Goal: Task Accomplishment & Management: Use online tool/utility

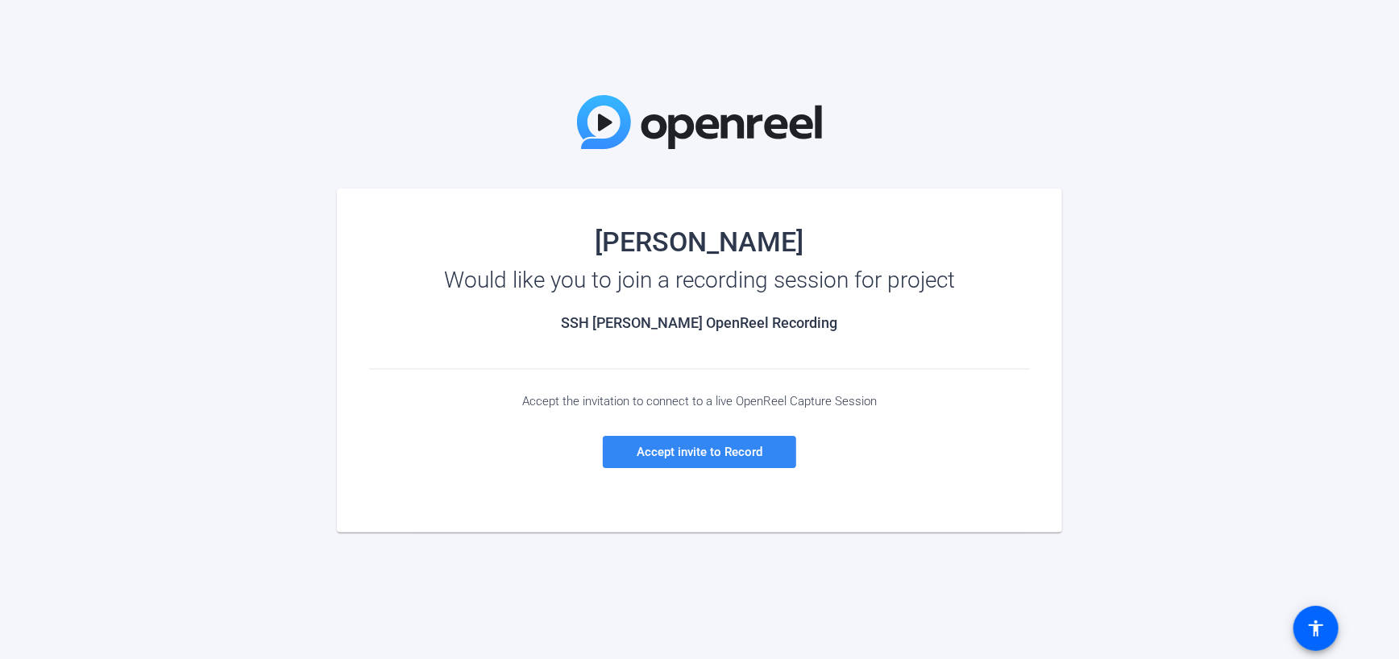
click at [757, 449] on span "Accept invite to Record" at bounding box center [700, 452] width 126 height 15
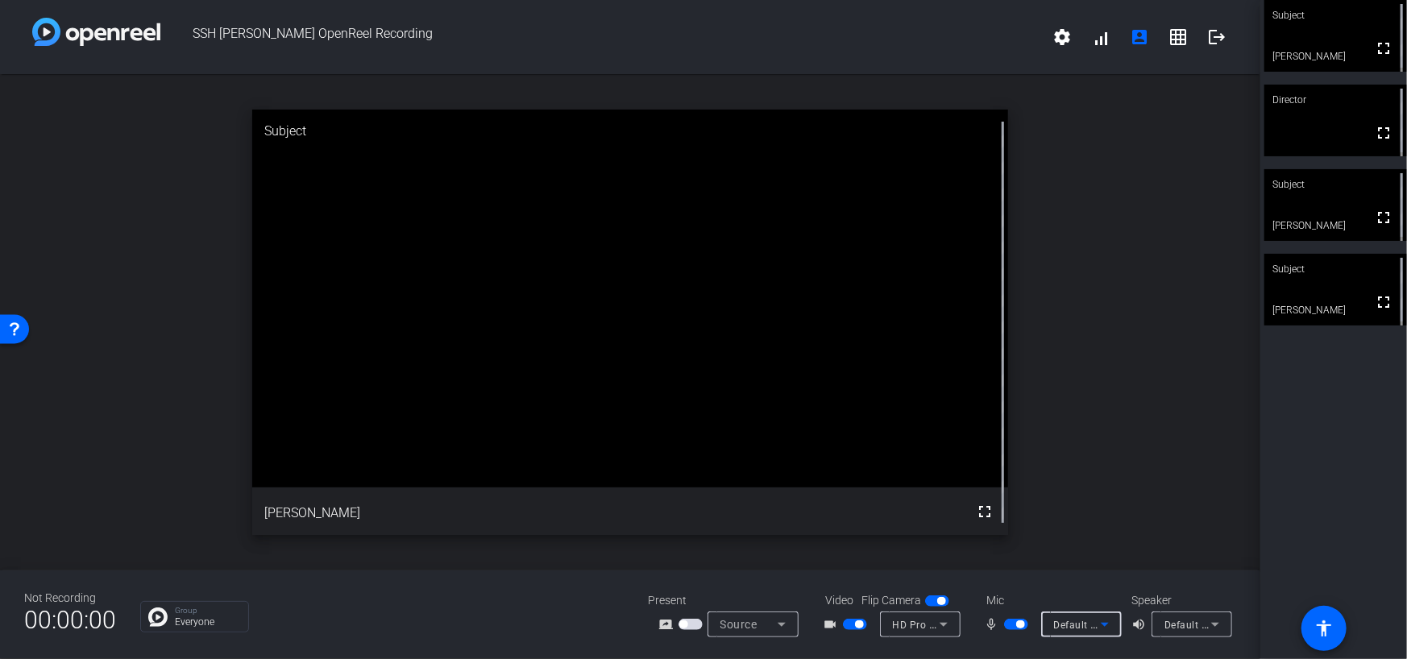
click at [1107, 625] on icon at bounding box center [1104, 624] width 19 height 19
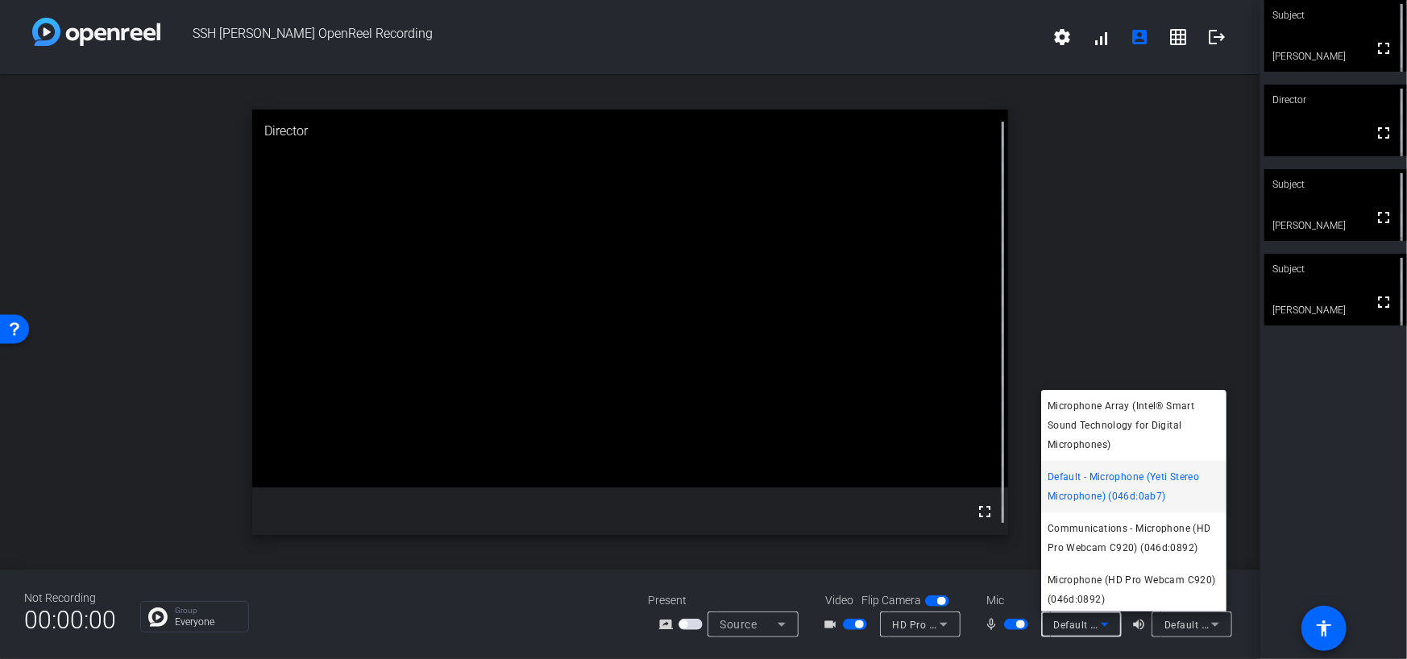
click at [1215, 33] on div at bounding box center [703, 329] width 1407 height 659
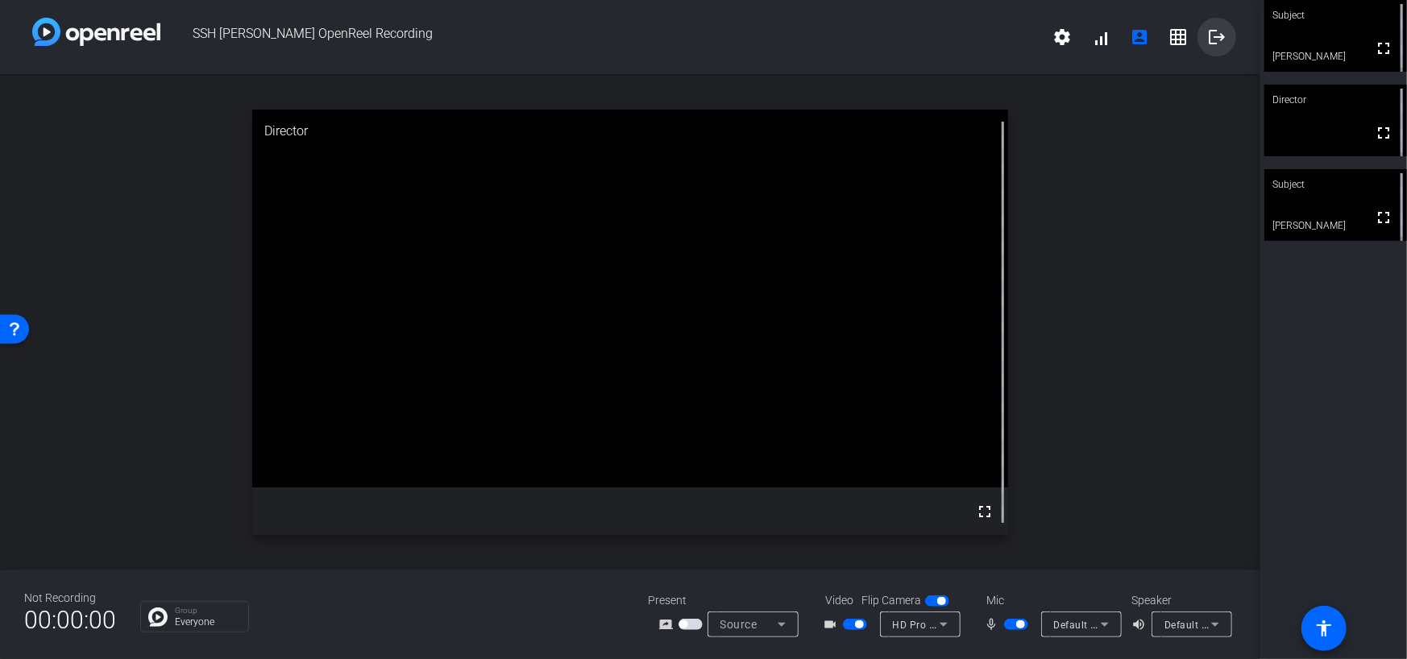
click at [1215, 33] on mat-icon "logout" at bounding box center [1216, 36] width 19 height 19
